Goal: Information Seeking & Learning: Learn about a topic

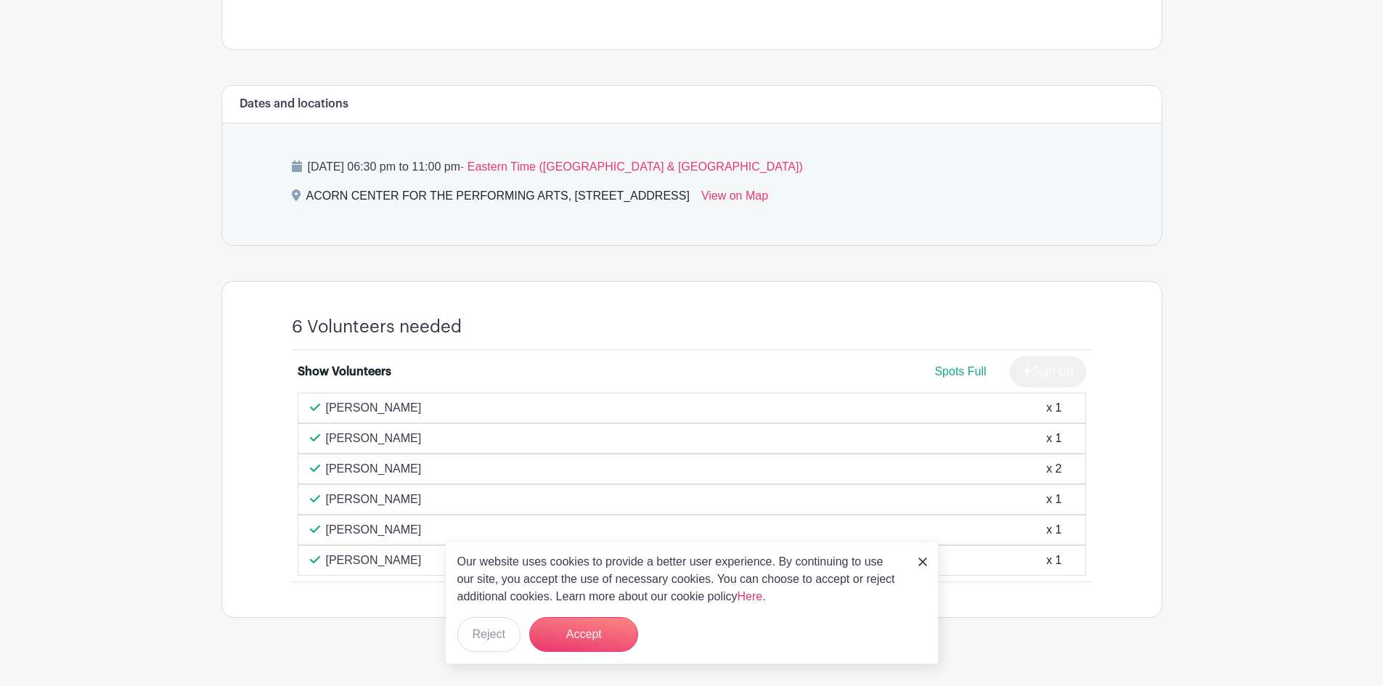
scroll to position [547, 0]
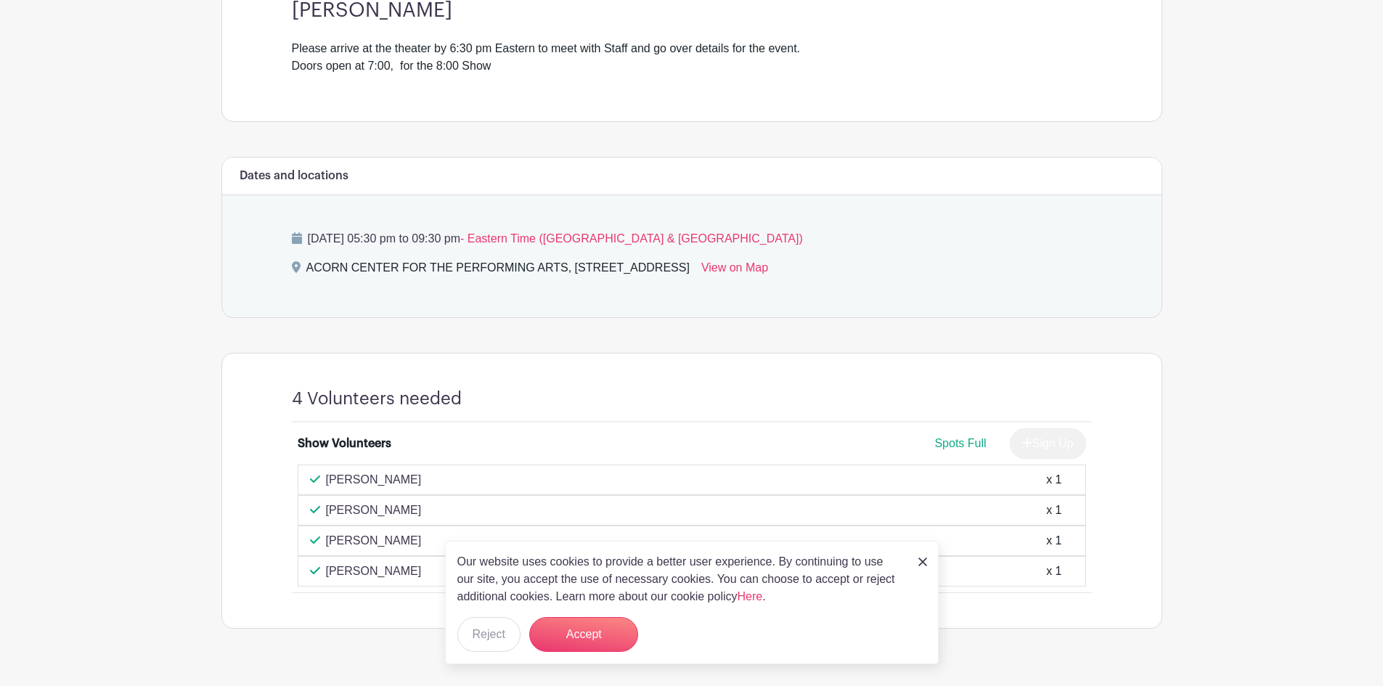
scroll to position [486, 0]
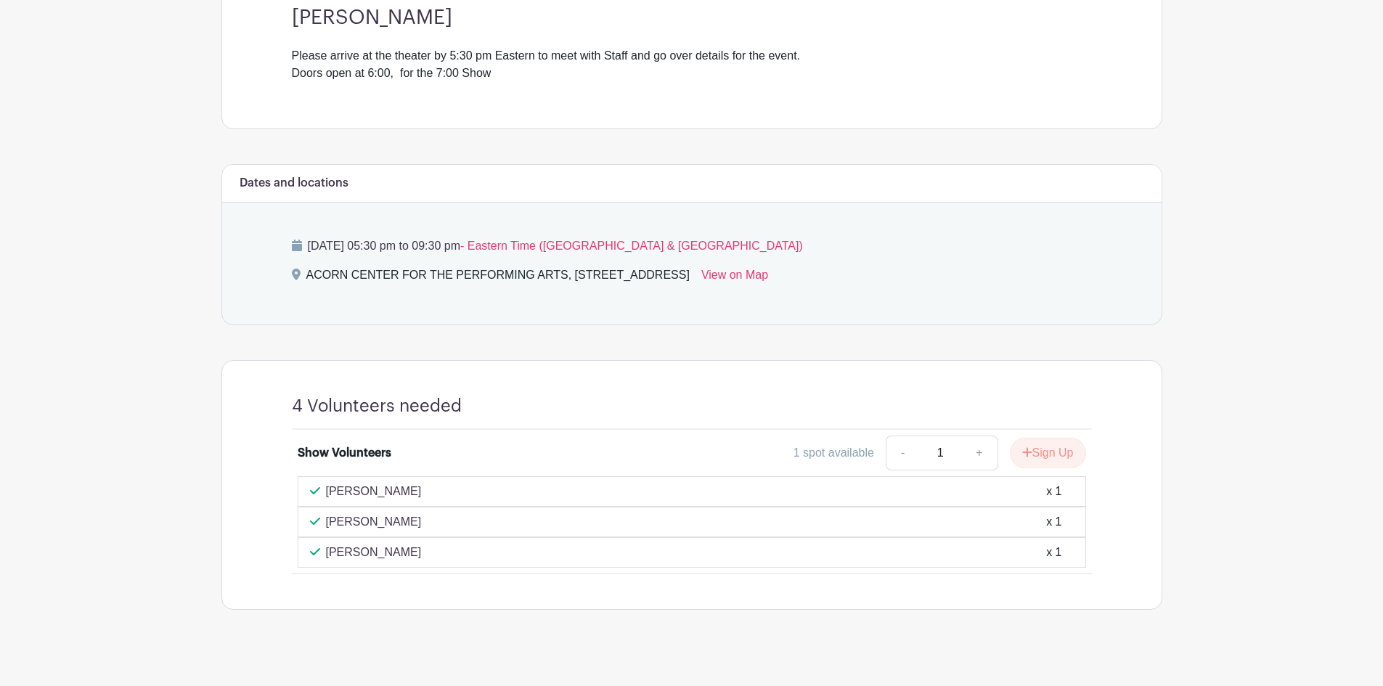
scroll to position [513, 0]
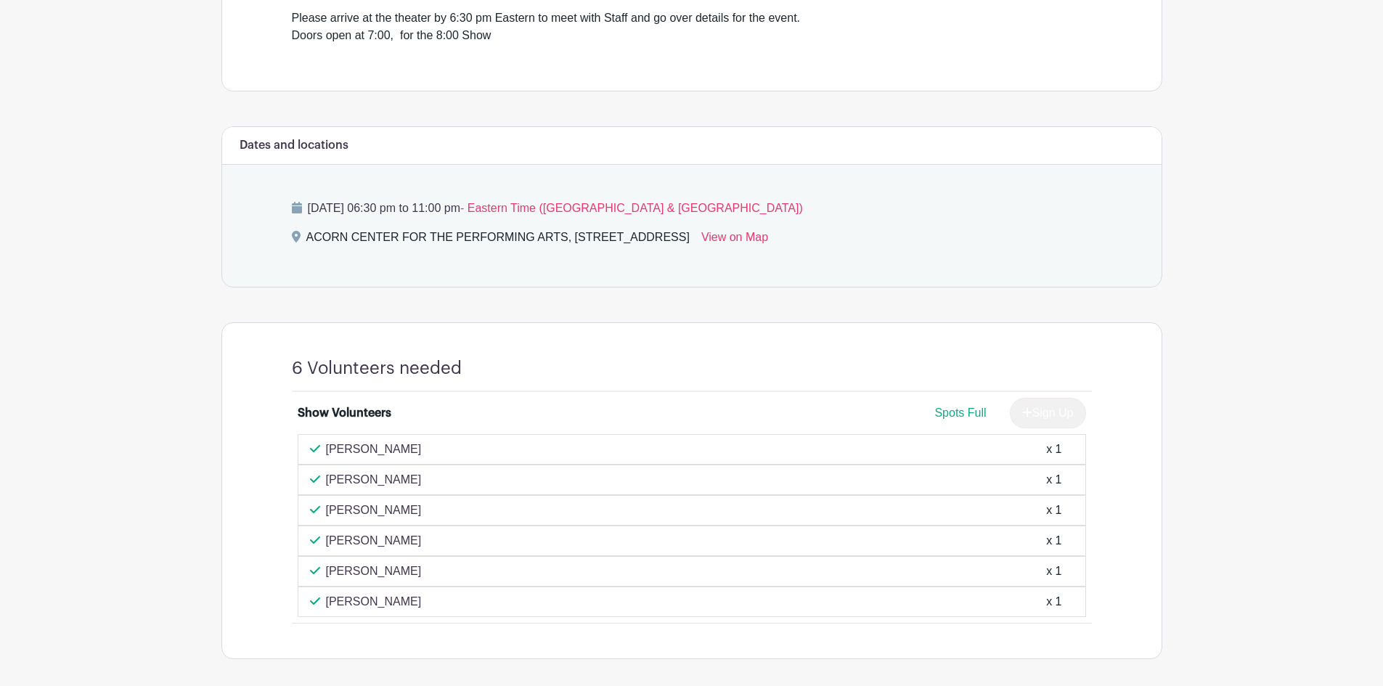
scroll to position [545, 0]
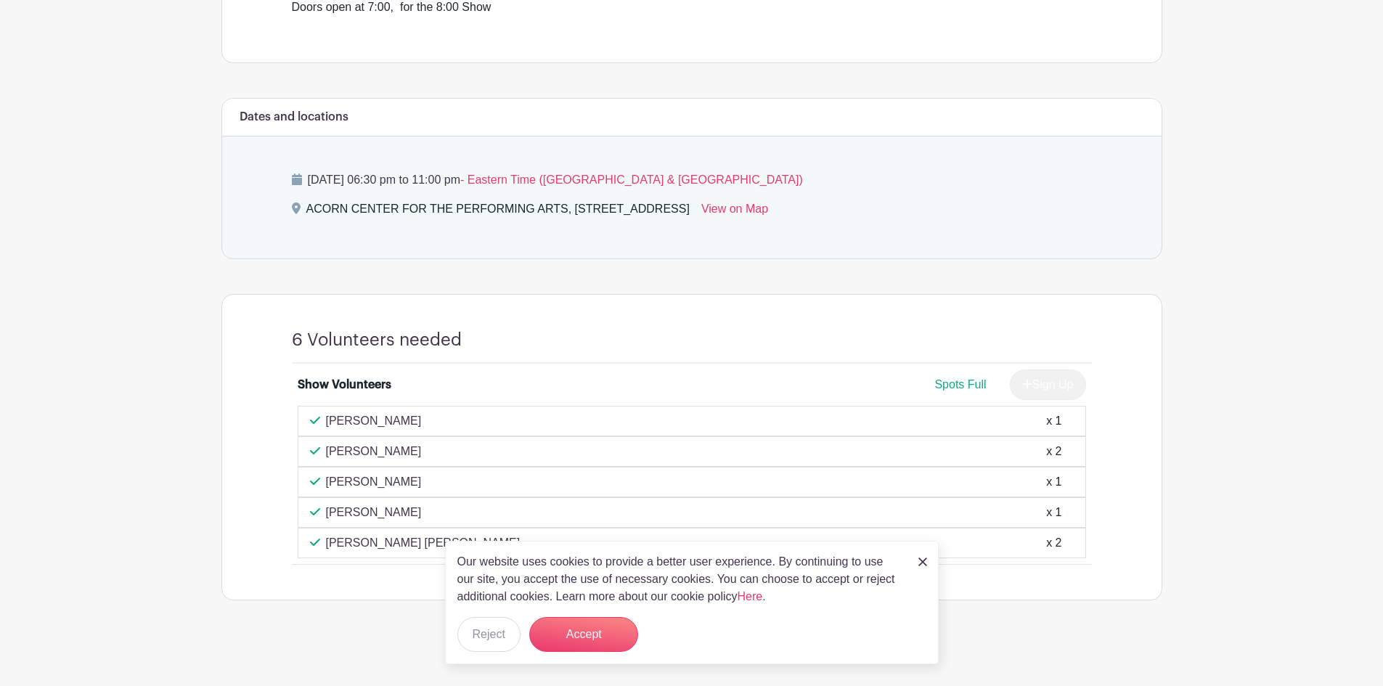
scroll to position [516, 0]
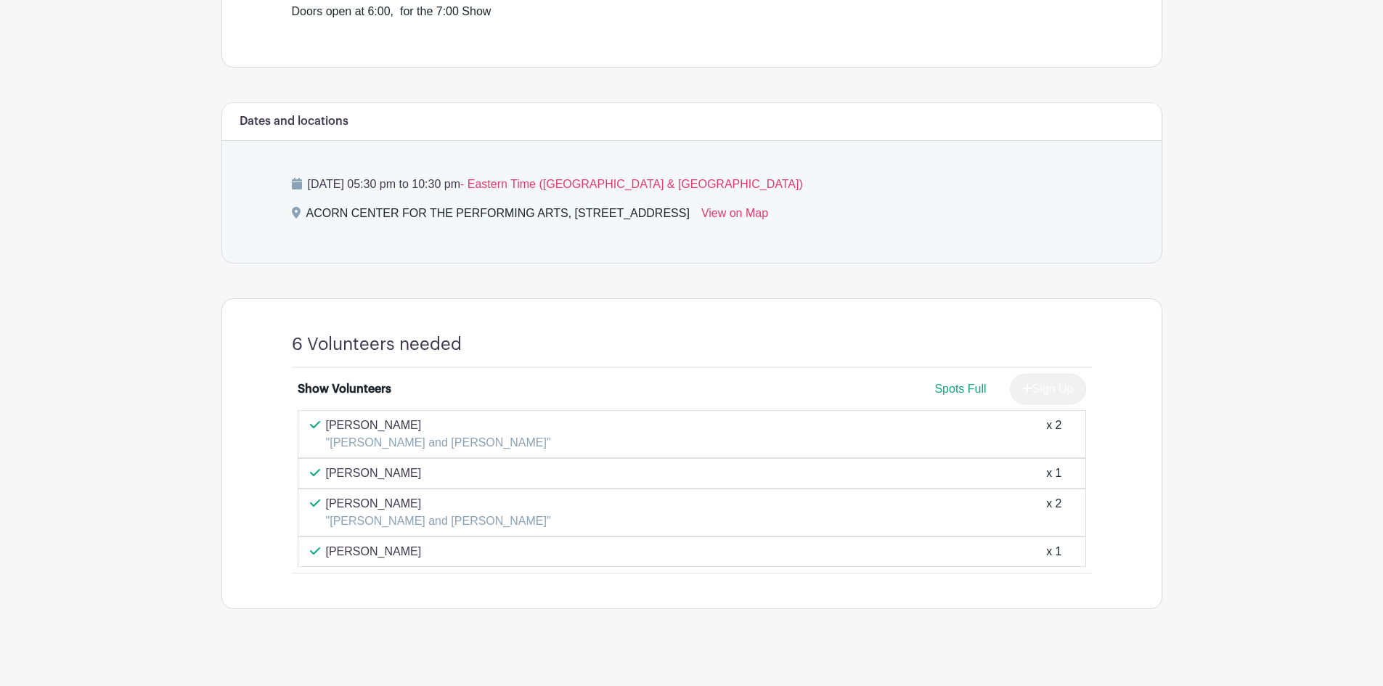
scroll to position [510, 0]
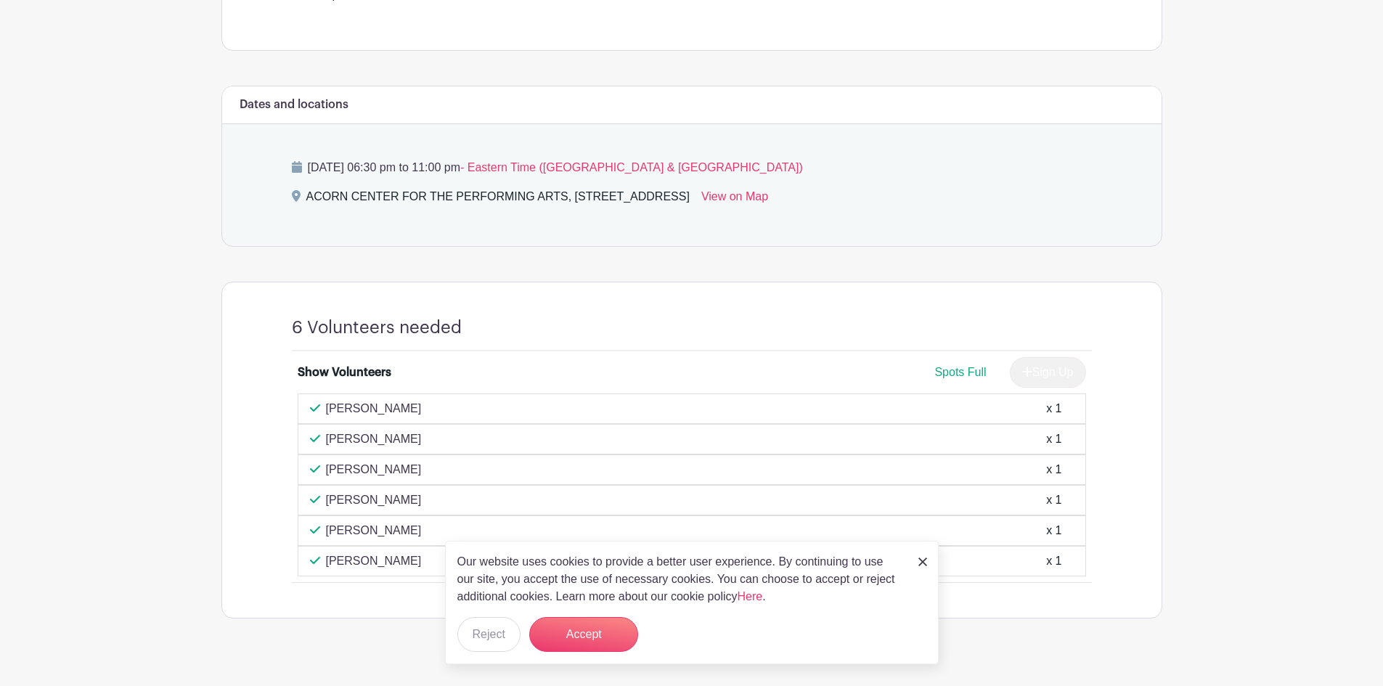
scroll to position [547, 0]
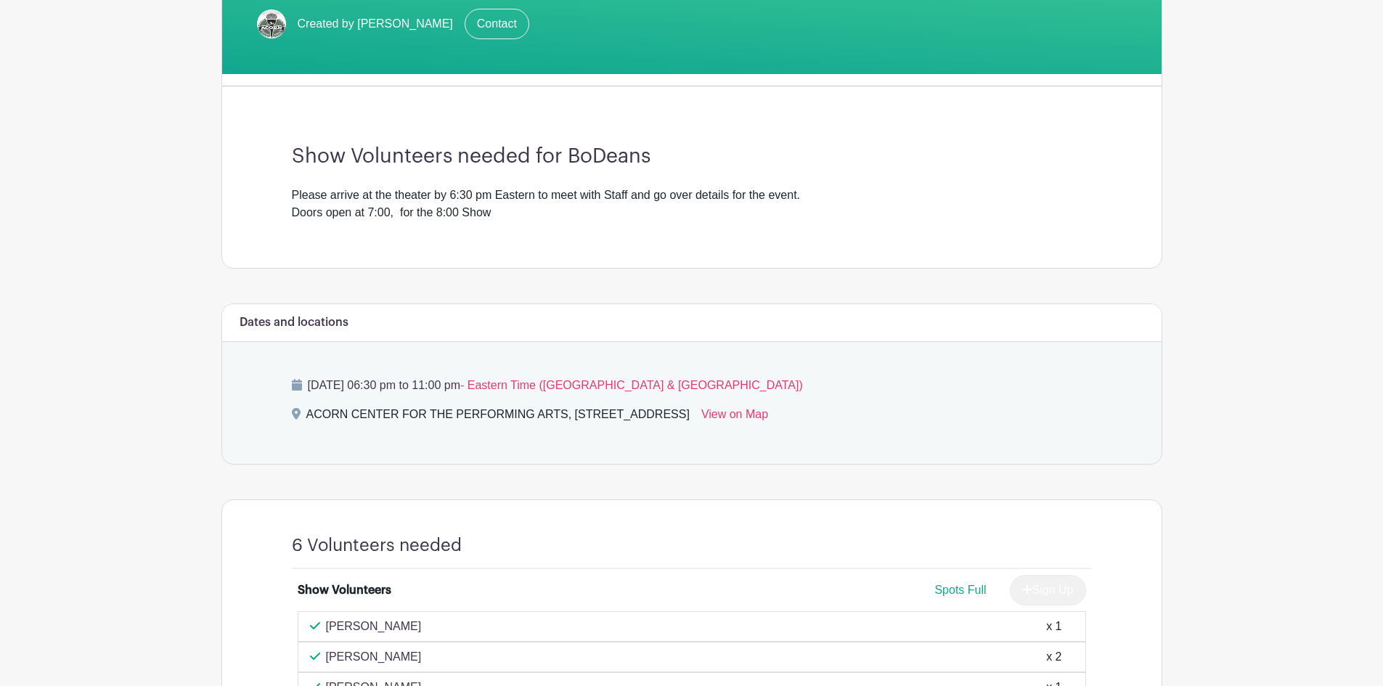
scroll to position [486, 0]
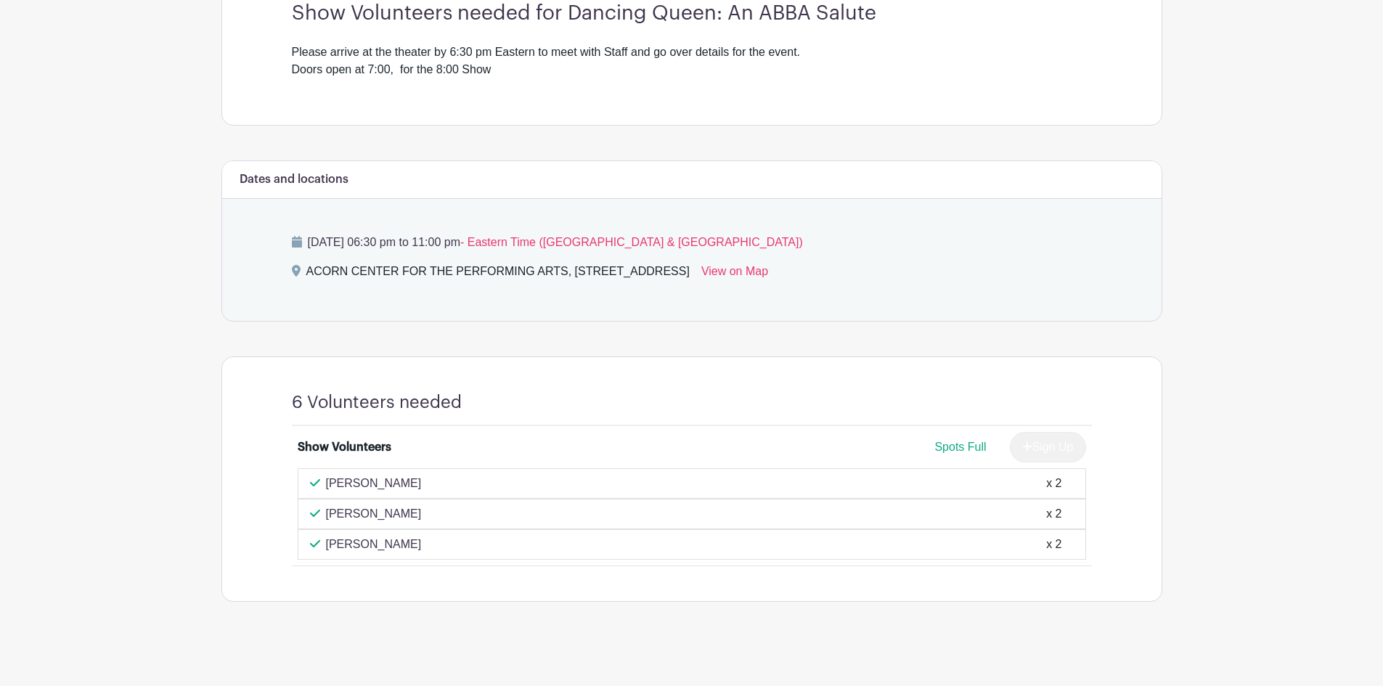
scroll to position [453, 0]
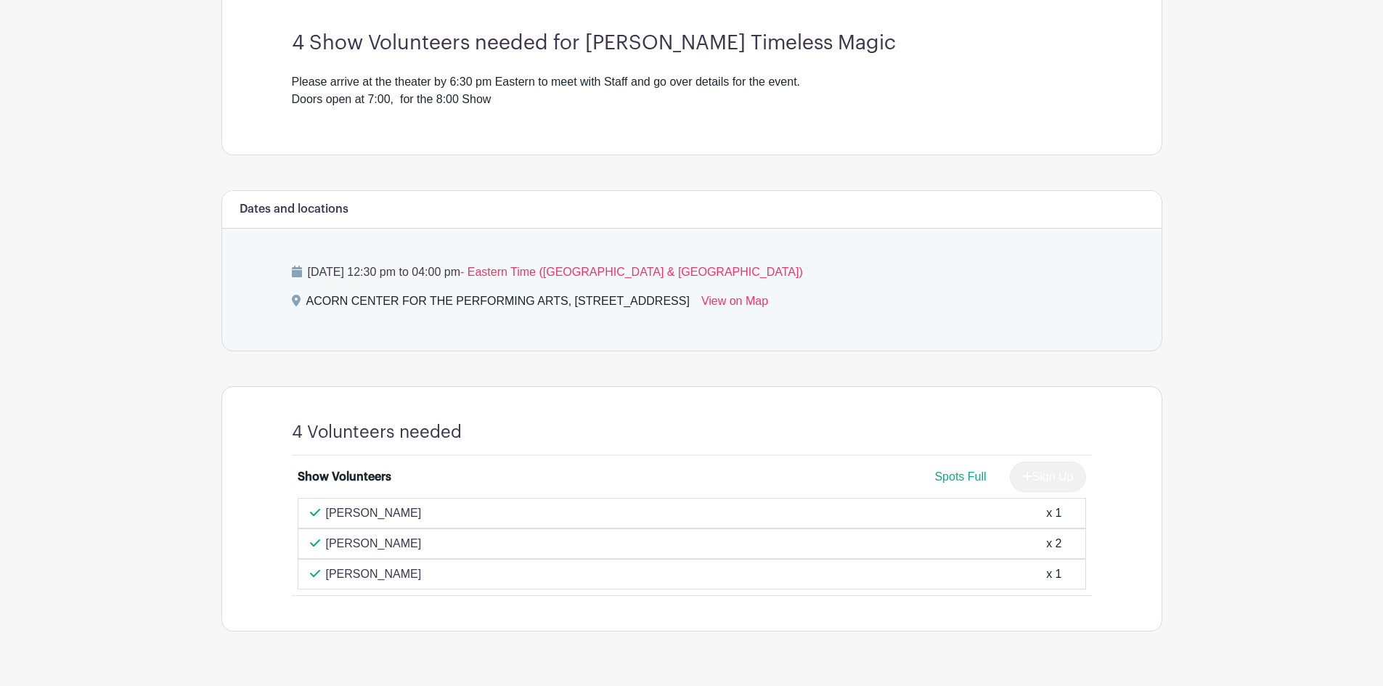
scroll to position [431, 0]
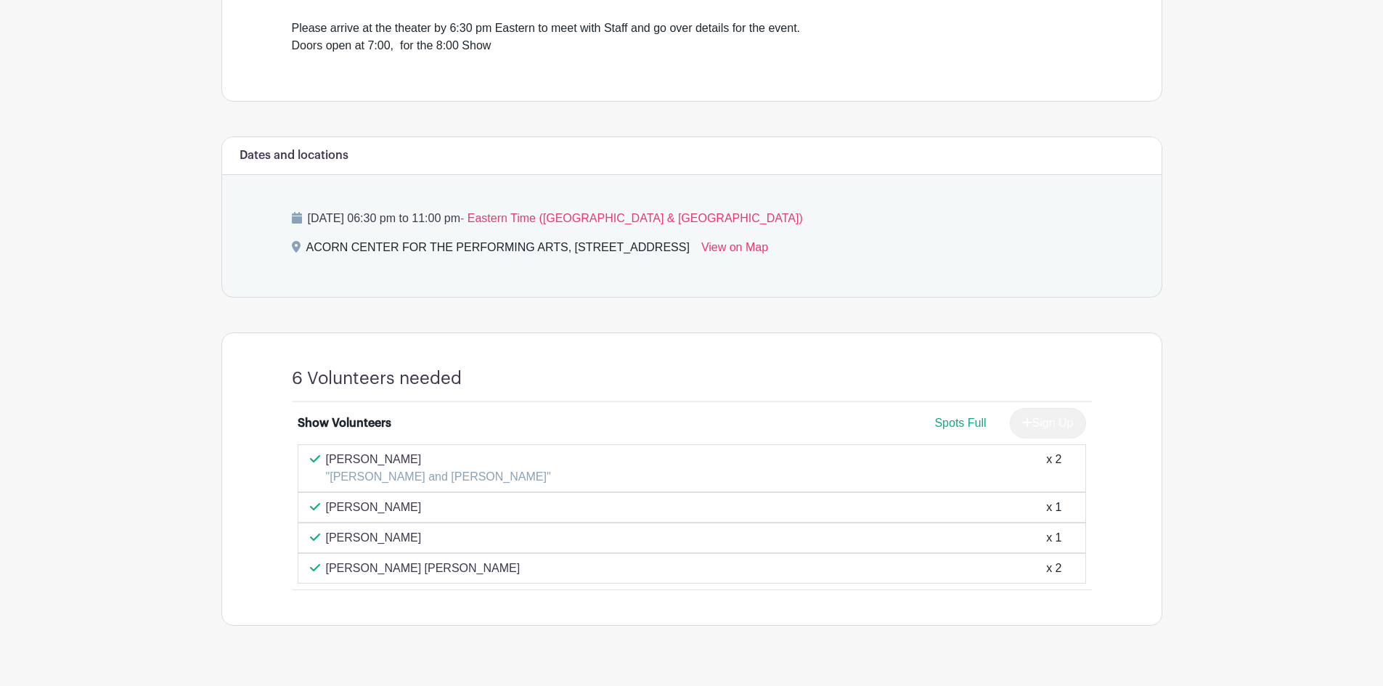
scroll to position [474, 0]
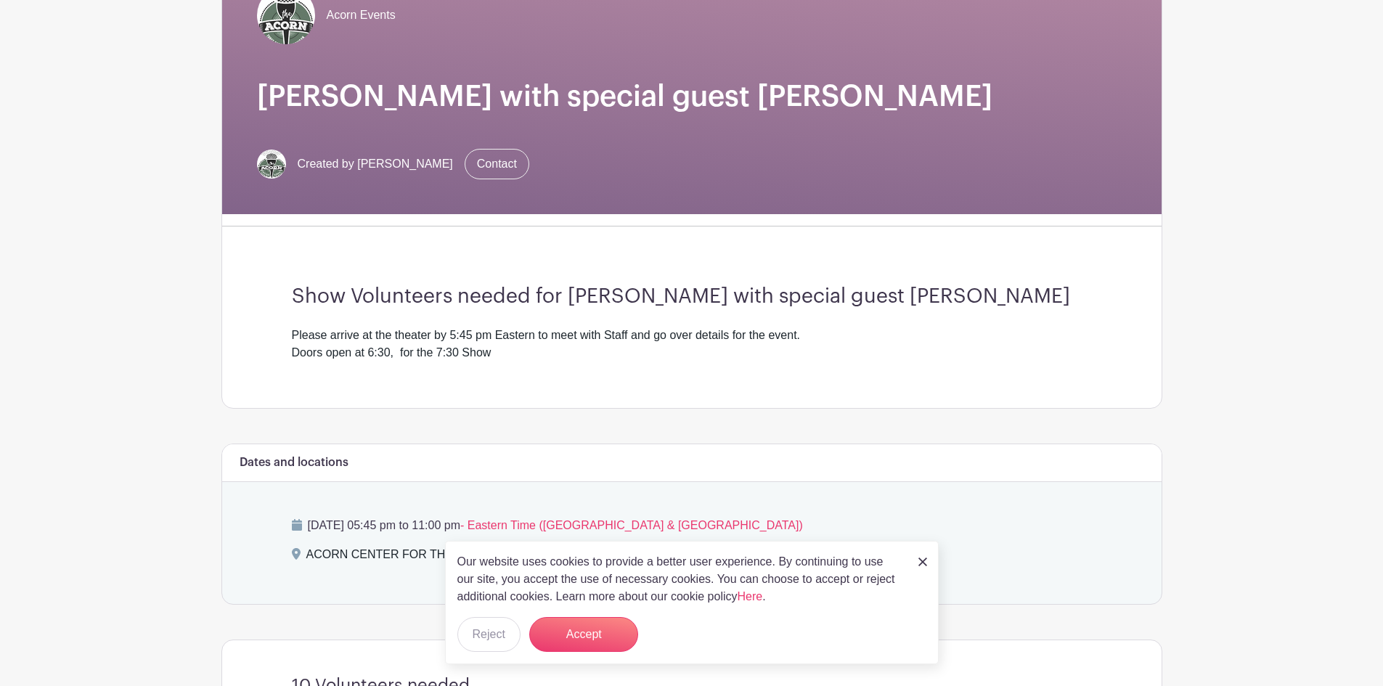
scroll to position [150, 0]
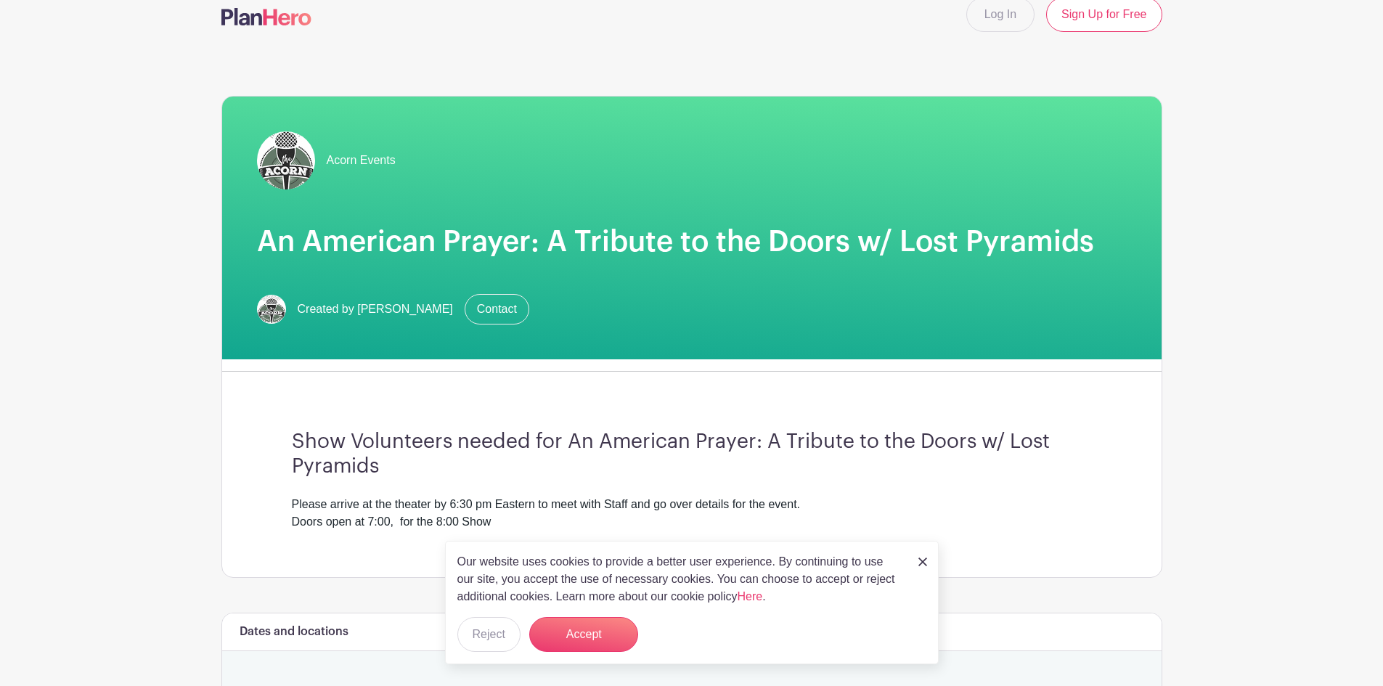
scroll to position [16, 0]
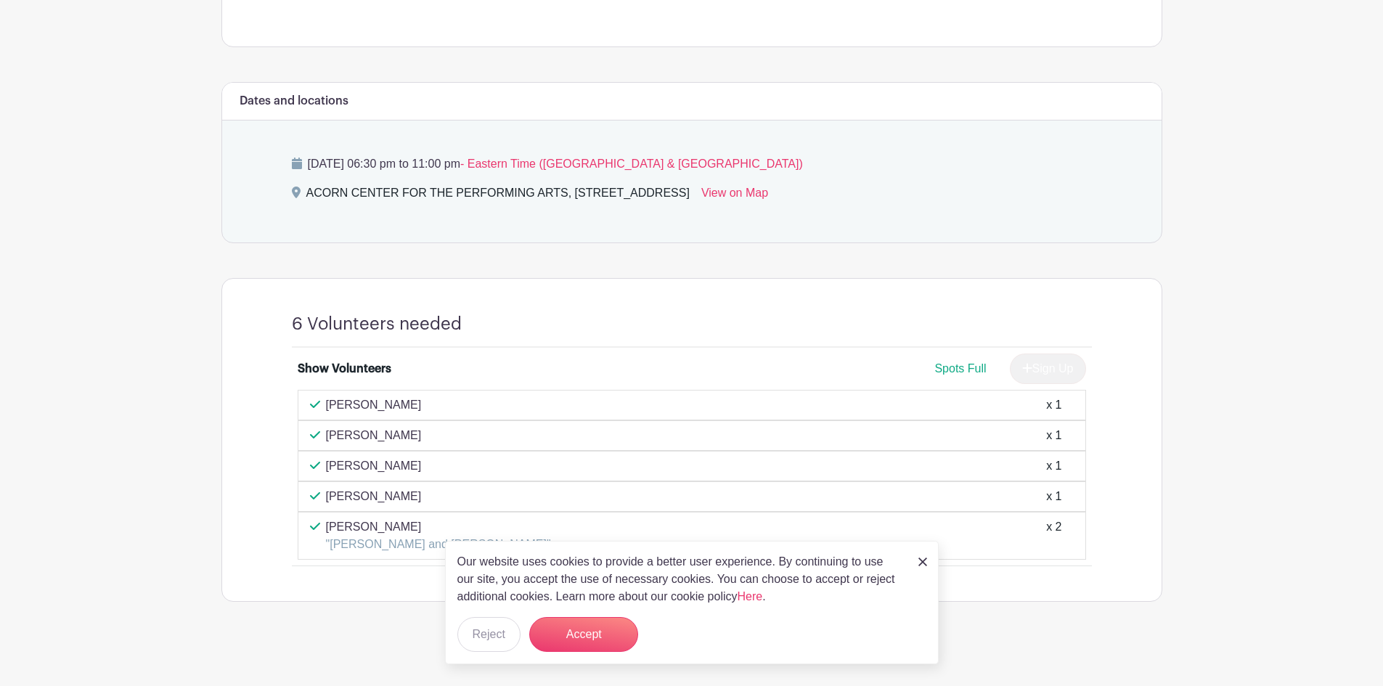
scroll to position [534, 0]
